Goal: Task Accomplishment & Management: Complete application form

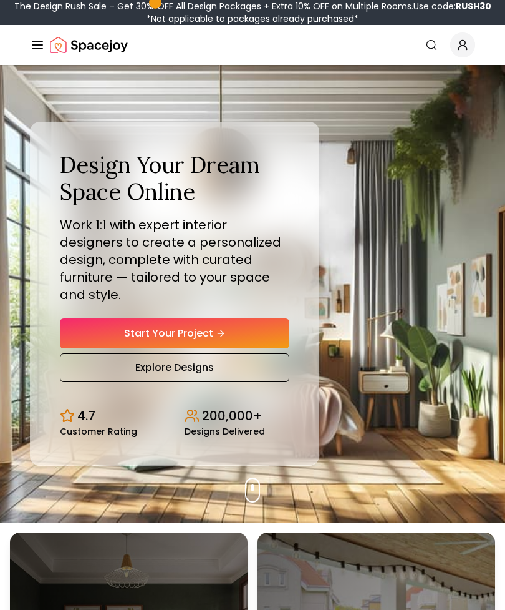
click at [261, 341] on link "Start Your Project" at bounding box center [175, 333] width 230 height 30
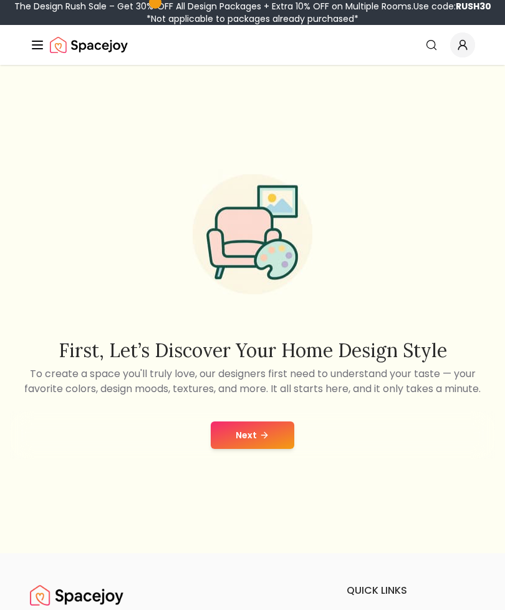
click at [273, 449] on button "Next" at bounding box center [253, 434] width 84 height 27
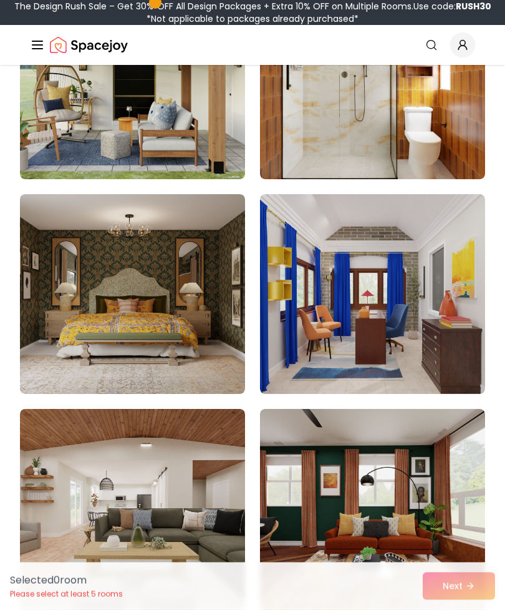
scroll to position [1109, 0]
click at [215, 345] on img at bounding box center [132, 294] width 225 height 200
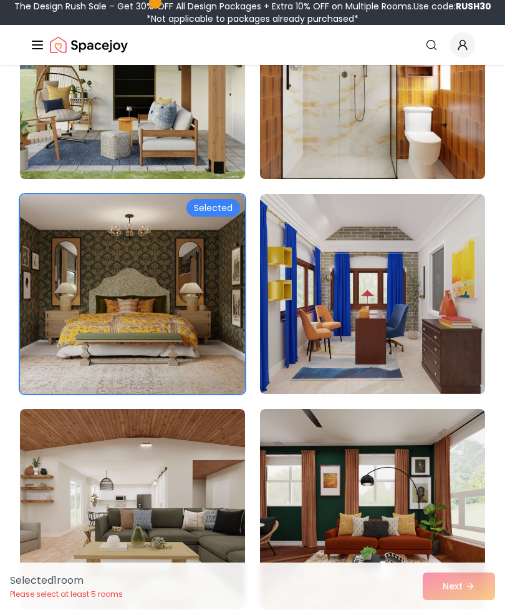
click at [443, 609] on div "Selected 1 room Please select at least 5 rooms Next" at bounding box center [252, 585] width 505 height 47
click at [454, 609] on div "Selected 1 room Please select at least 5 rooms Next" at bounding box center [252, 585] width 505 height 47
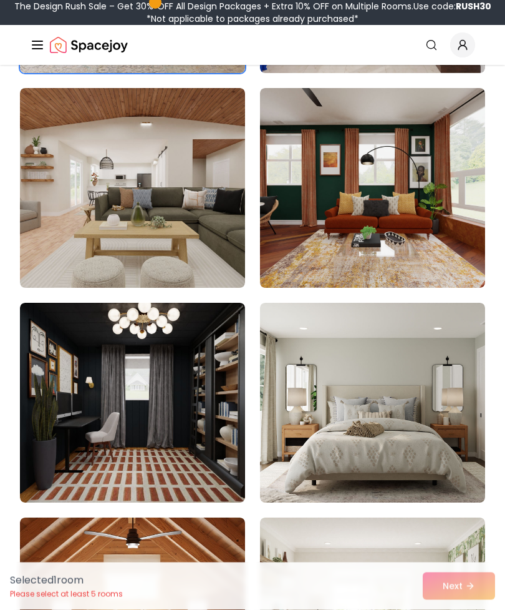
scroll to position [1449, 0]
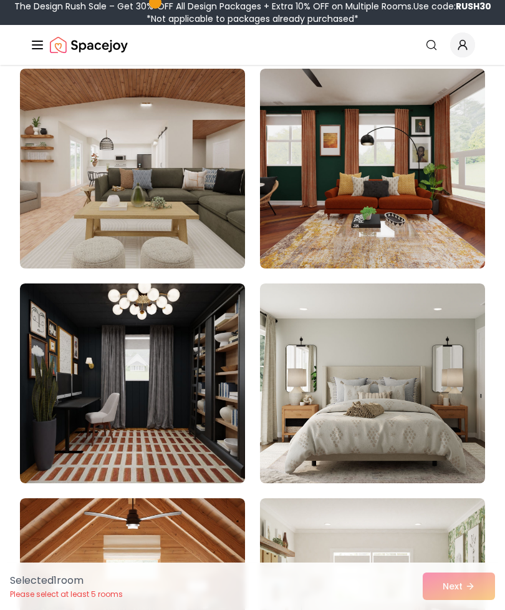
click at [397, 409] on img at bounding box center [372, 383] width 225 height 200
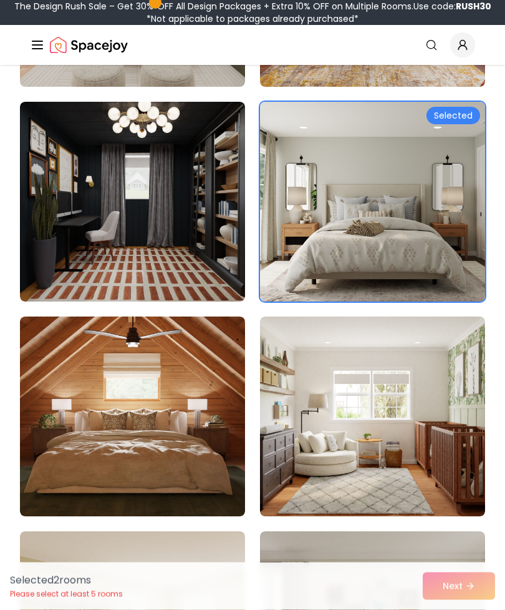
scroll to position [1630, 0]
click at [213, 430] on img at bounding box center [132, 416] width 225 height 200
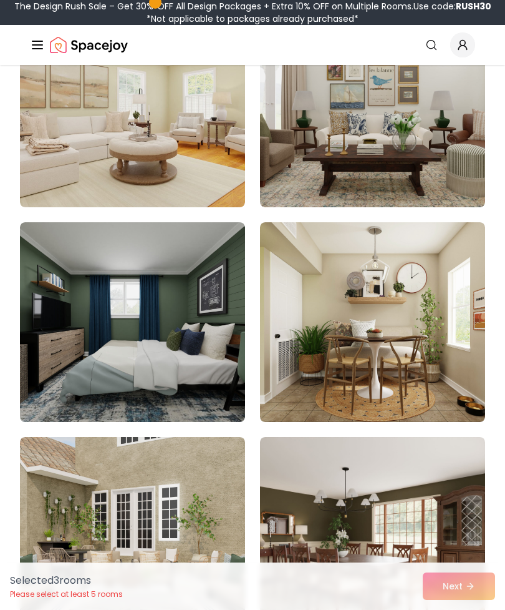
scroll to position [2160, 0]
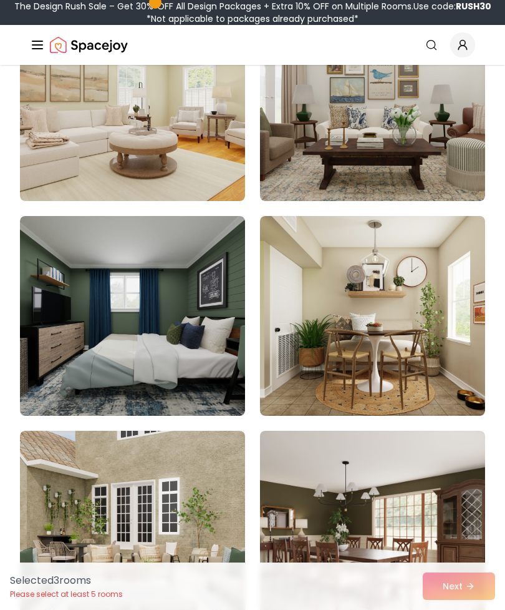
click at [216, 389] on img at bounding box center [132, 316] width 225 height 200
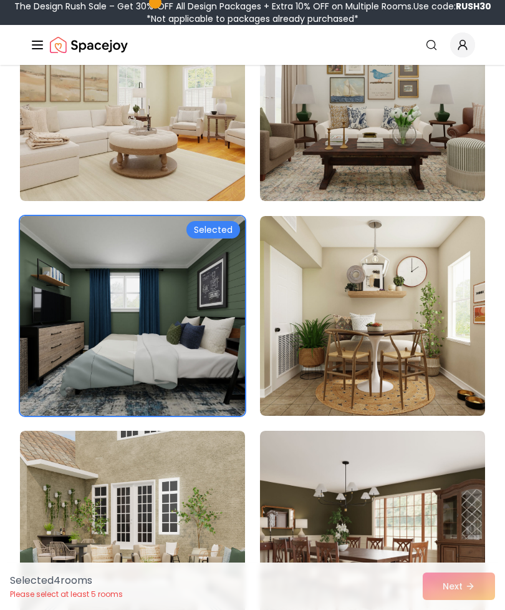
click at [455, 609] on div "Selected 4 room s Please select at least 5 rooms Next" at bounding box center [252, 585] width 505 height 47
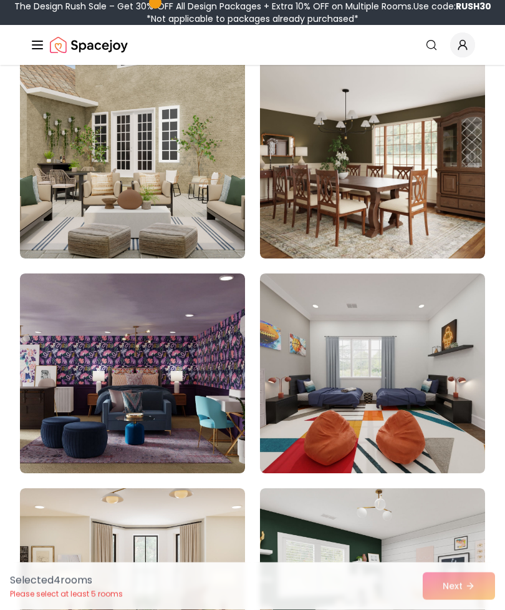
scroll to position [2534, 0]
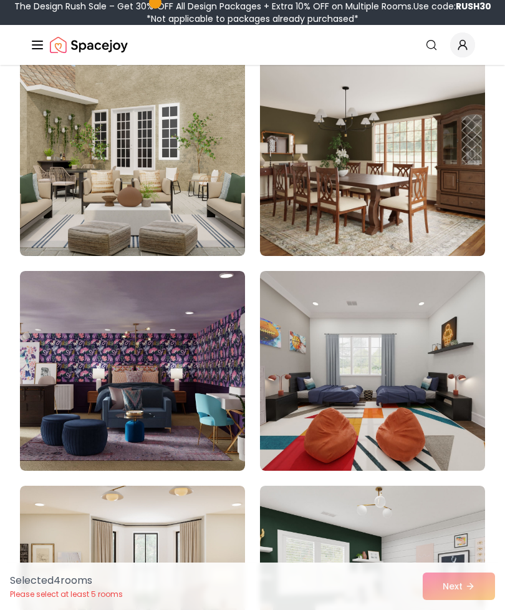
click at [388, 374] on img at bounding box center [372, 371] width 225 height 200
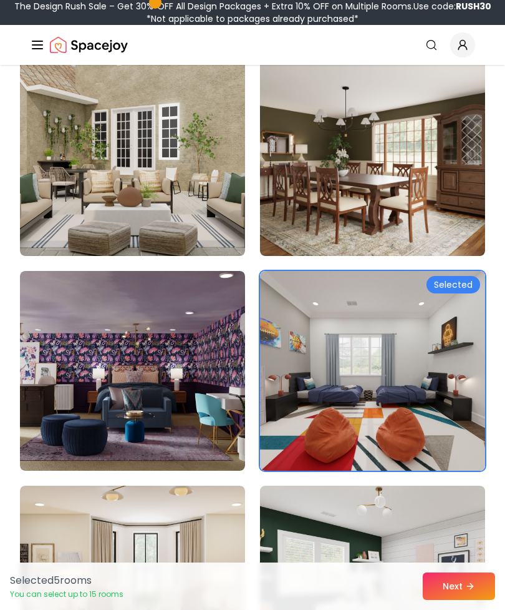
click at [373, 377] on img at bounding box center [372, 371] width 225 height 200
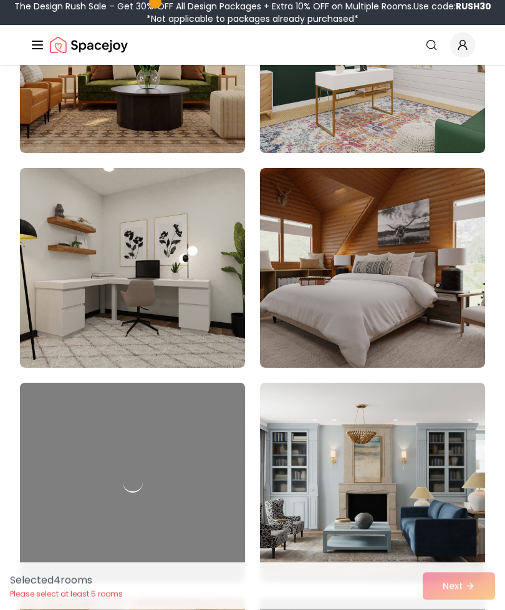
scroll to position [3066, 0]
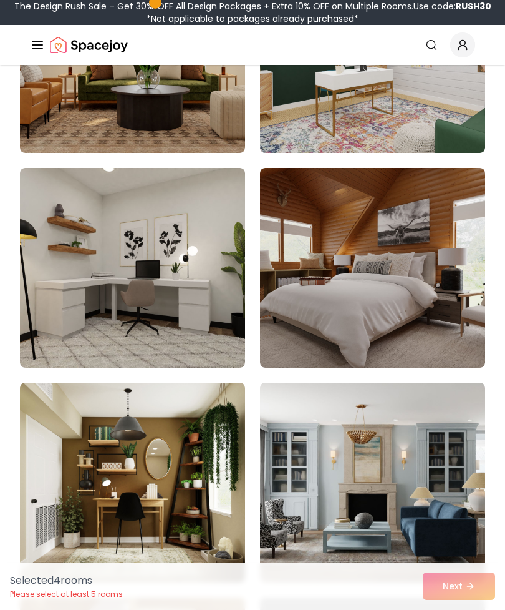
click at [396, 304] on img at bounding box center [372, 268] width 225 height 200
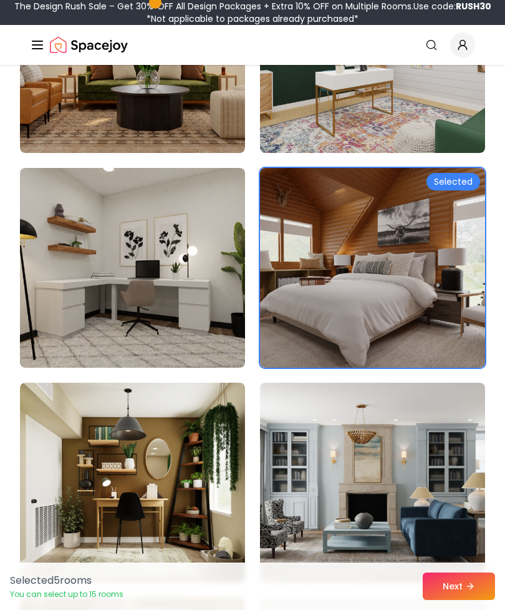
click at [450, 600] on button "Next" at bounding box center [459, 585] width 72 height 27
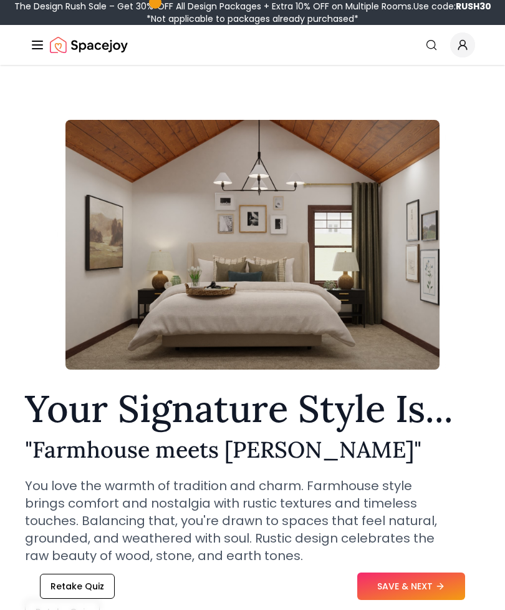
click at [425, 581] on button "SAVE & NEXT" at bounding box center [411, 585] width 108 height 27
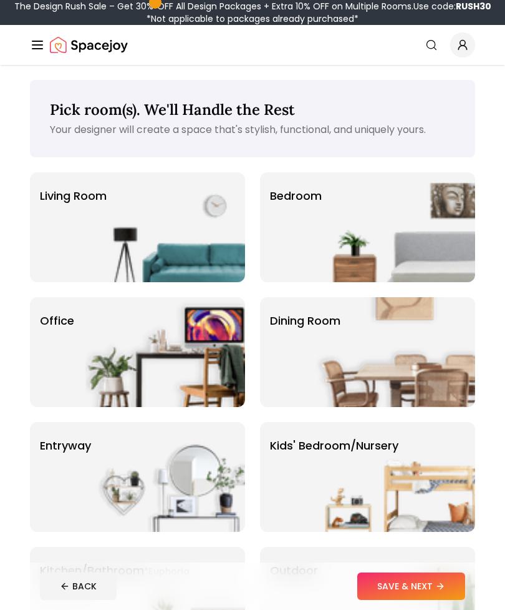
click at [226, 256] on img at bounding box center [165, 227] width 160 height 110
